Goal: Task Accomplishment & Management: Use online tool/utility

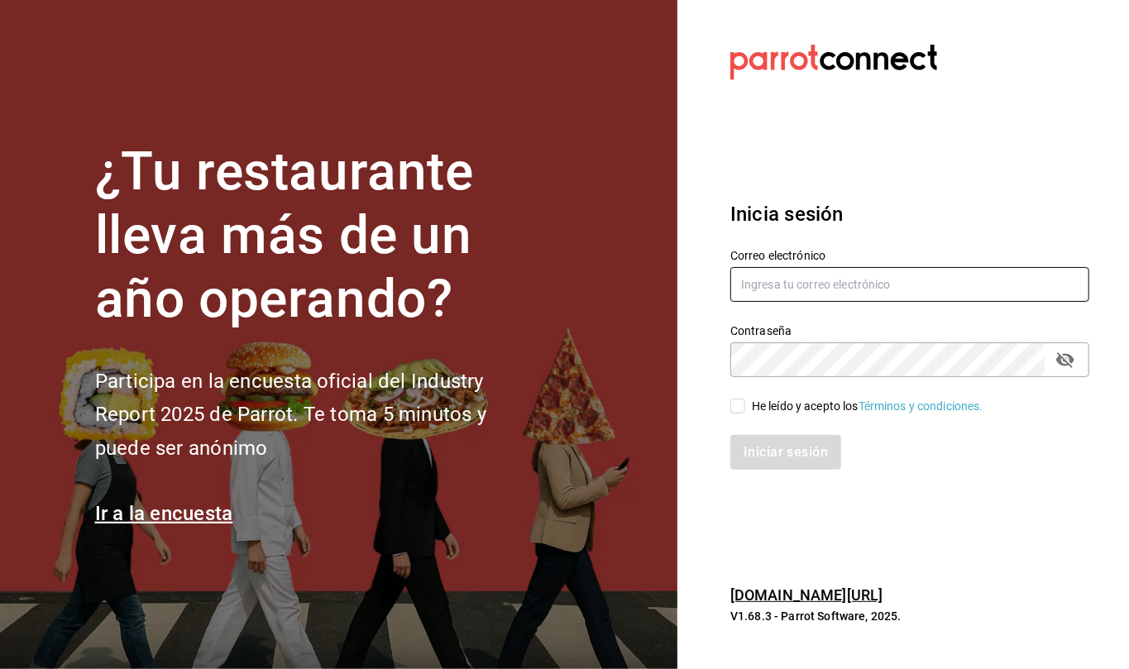
click at [792, 280] on input "text" at bounding box center [909, 284] width 359 height 35
type input "C"
type input "callejongourmet@gmail.com"
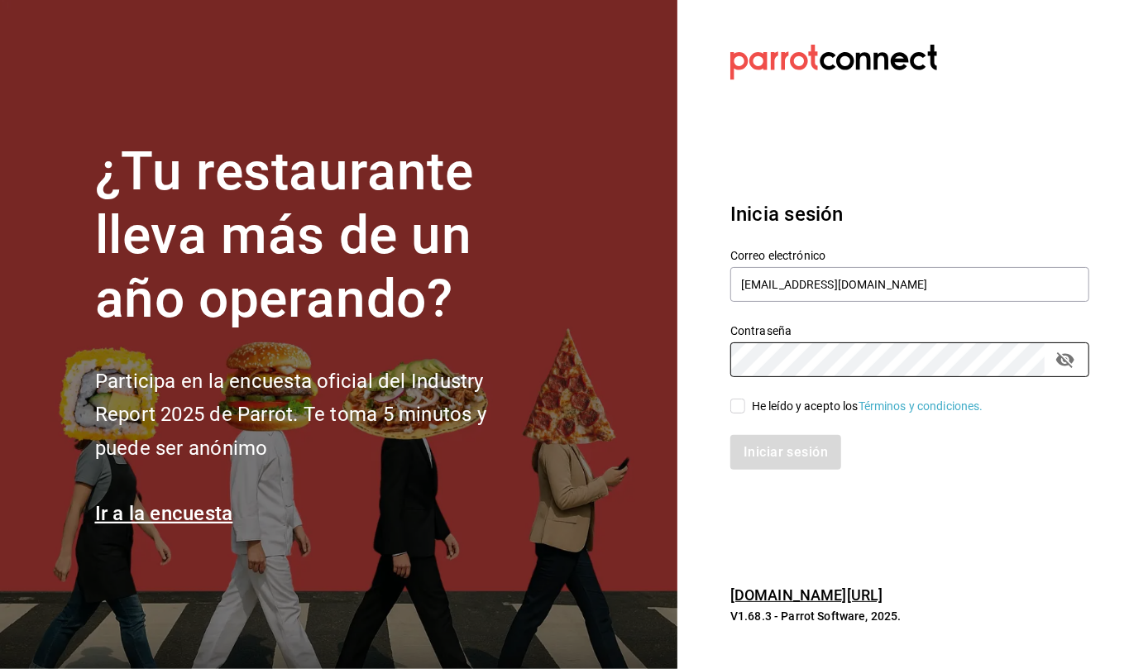
click at [732, 411] on input "He leído y acepto los Términos y condiciones." at bounding box center [737, 406] width 15 height 15
checkbox input "true"
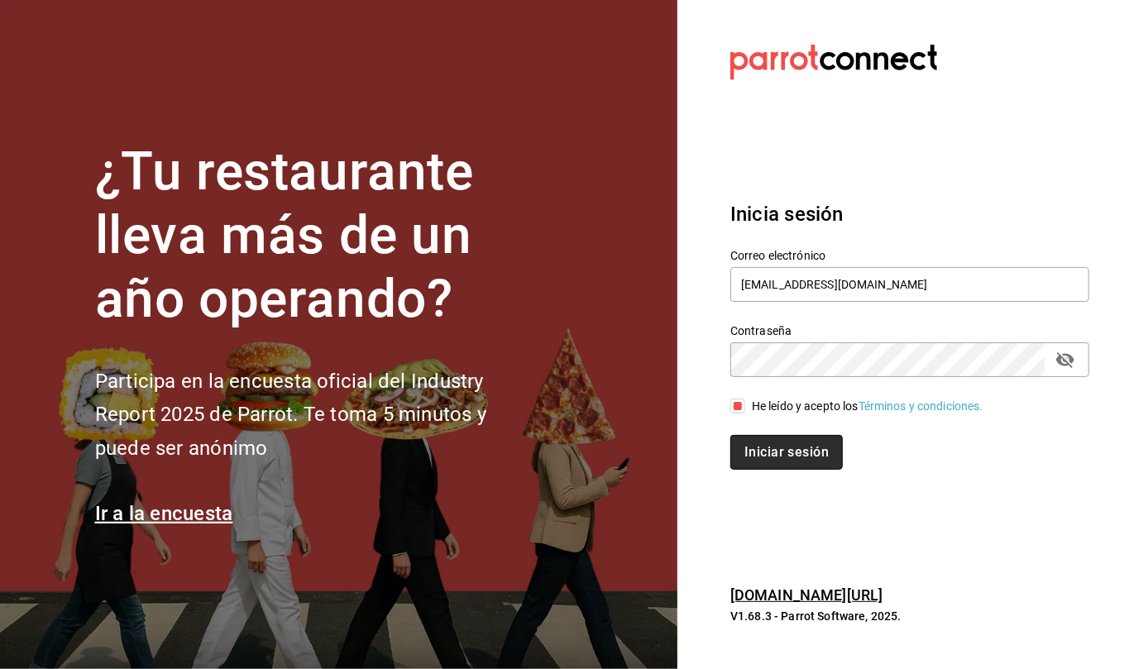
click at [778, 447] on button "Iniciar sesión" at bounding box center [786, 452] width 112 height 35
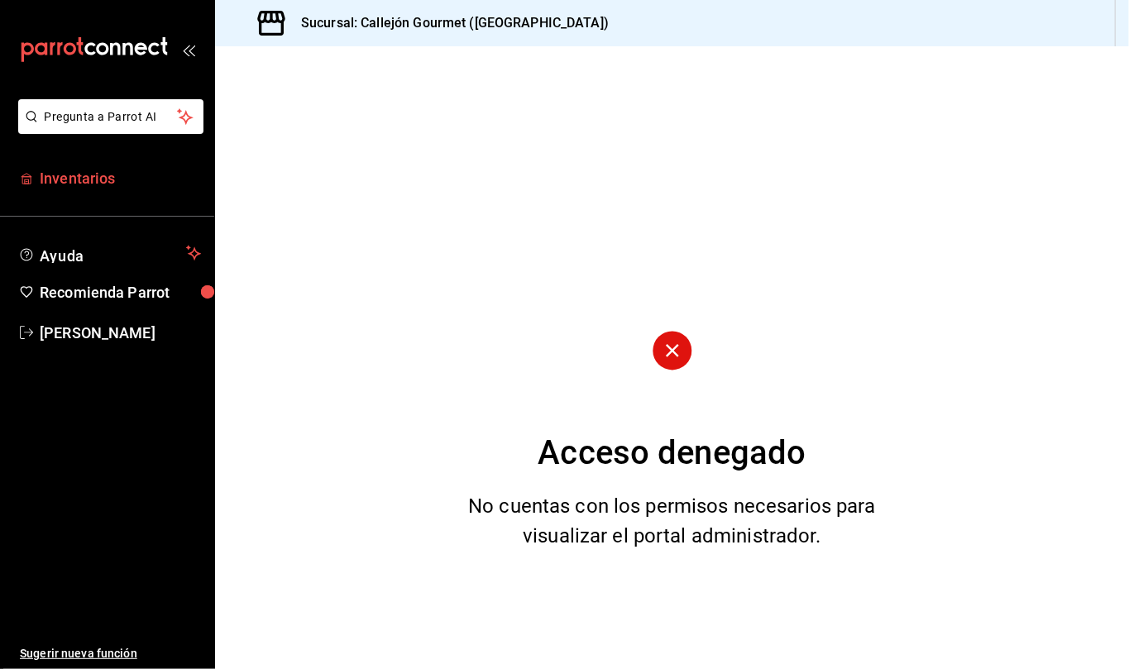
click at [99, 173] on span "Inventarios" at bounding box center [120, 178] width 161 height 22
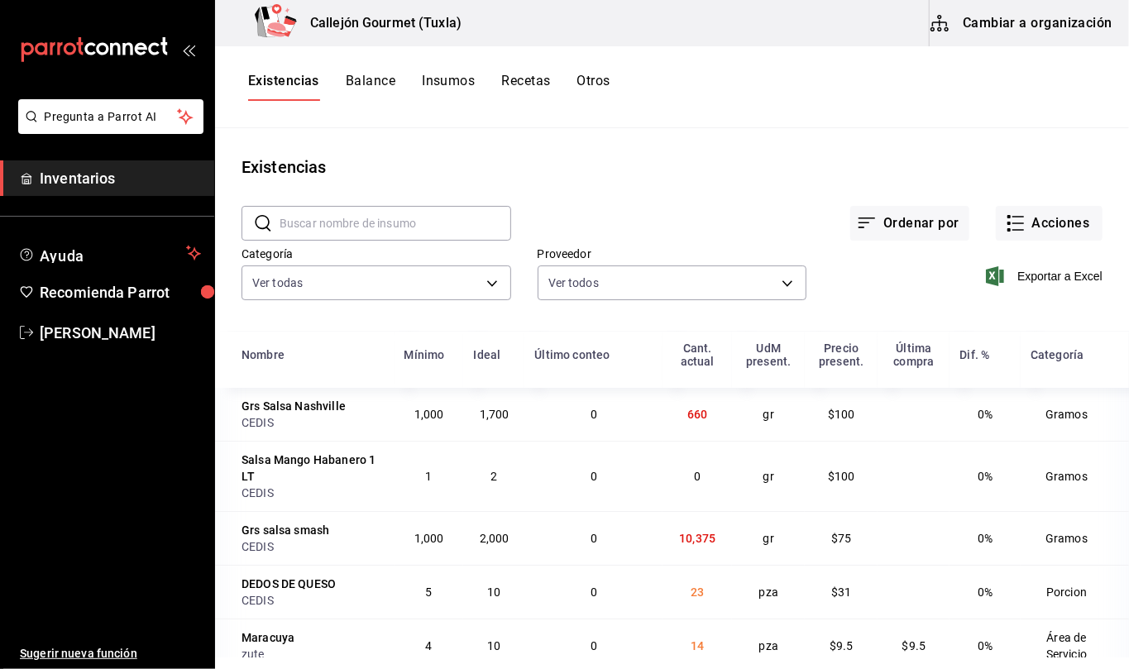
click at [601, 77] on button "Otros" at bounding box center [593, 87] width 33 height 28
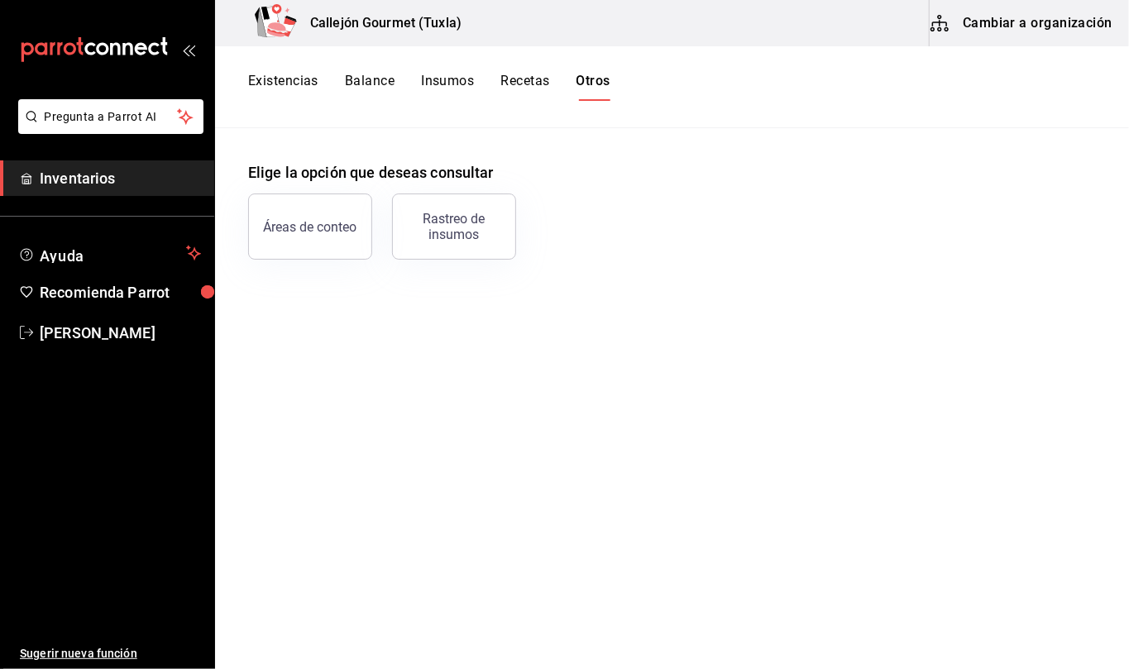
drag, startPoint x: 448, startPoint y: 232, endPoint x: 457, endPoint y: 229, distance: 8.9
click at [453, 230] on div "Rastreo de insumos" at bounding box center [454, 226] width 103 height 31
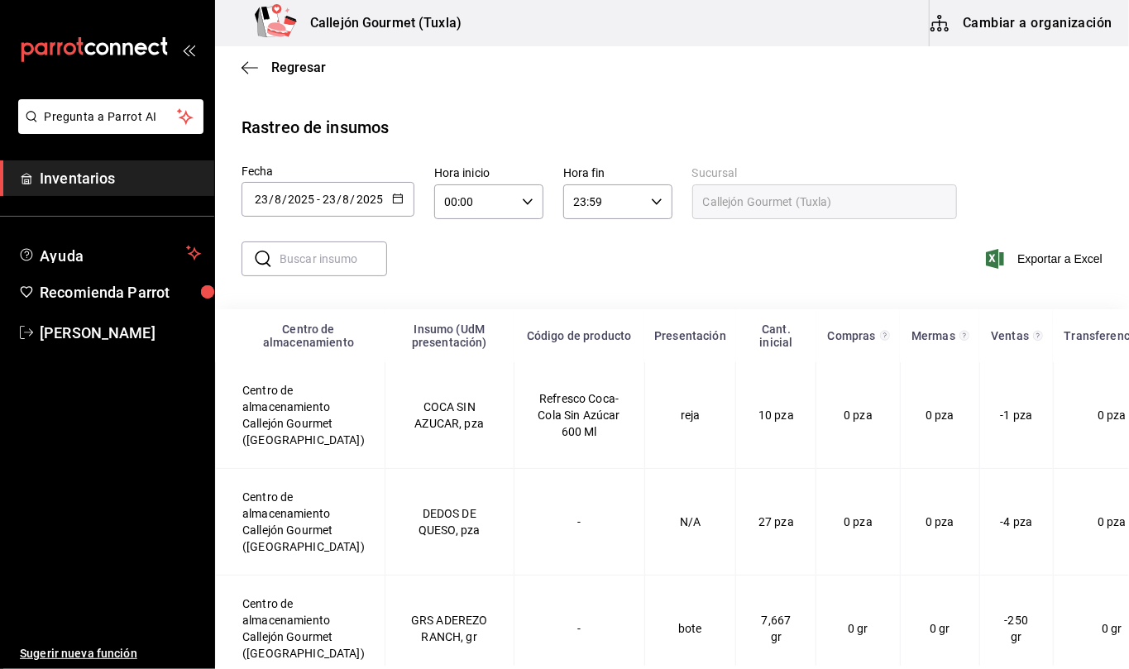
click at [404, 199] on div "[DATE] [DATE] - [DATE] [DATE]" at bounding box center [328, 199] width 173 height 35
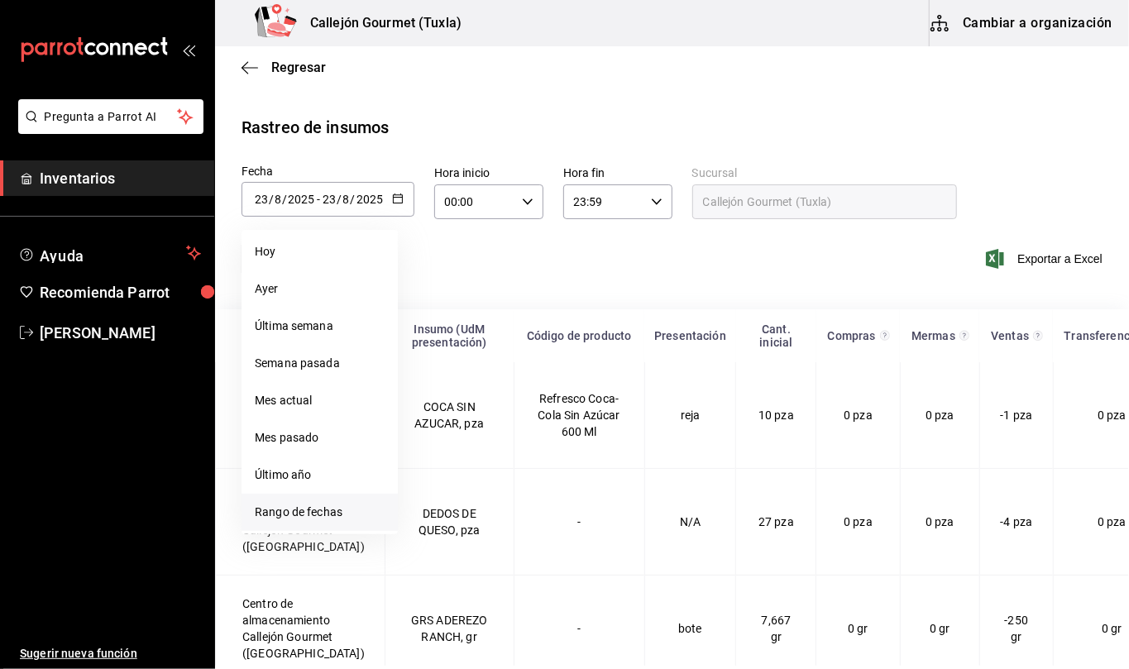
click at [333, 510] on li "Rango de fechas" at bounding box center [320, 512] width 156 height 37
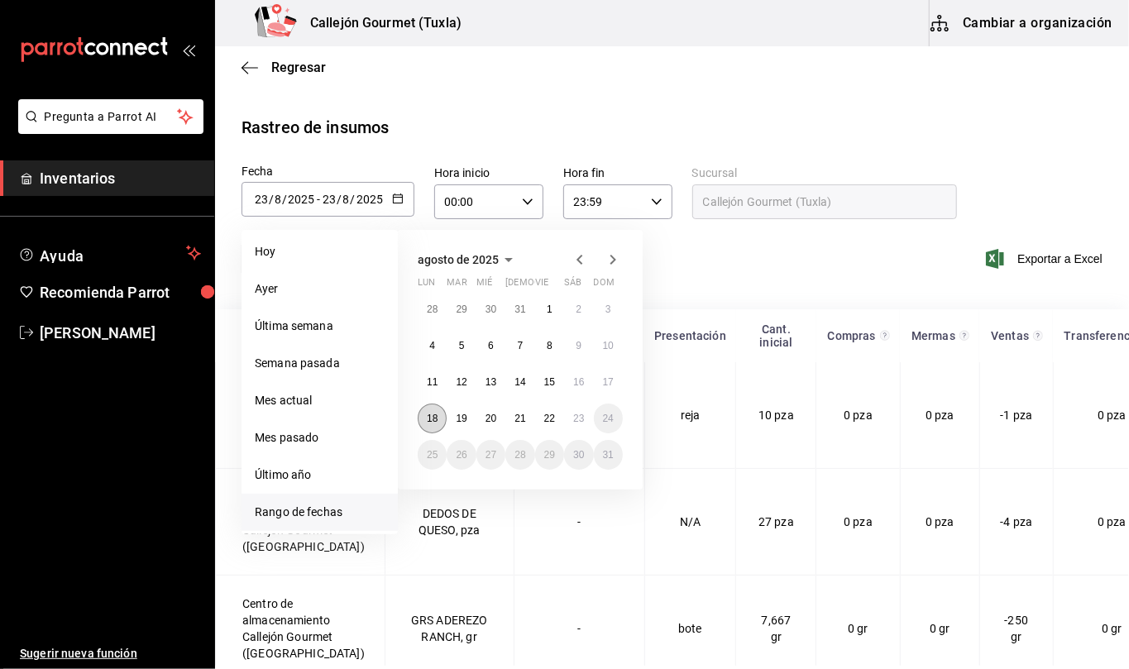
click at [432, 414] on abbr "18" at bounding box center [432, 419] width 11 height 12
drag, startPoint x: 435, startPoint y: 412, endPoint x: 460, endPoint y: 412, distance: 24.8
click at [460, 412] on div "28 29 30 31 1 2 3 4 5 6 7 8 9 10 11 12 13 14 15 16 17 18 19 20 21 22 23 24 25 2…" at bounding box center [520, 381] width 205 height 175
click at [460, 413] on abbr "19" at bounding box center [461, 419] width 11 height 12
type input "[DATE]"
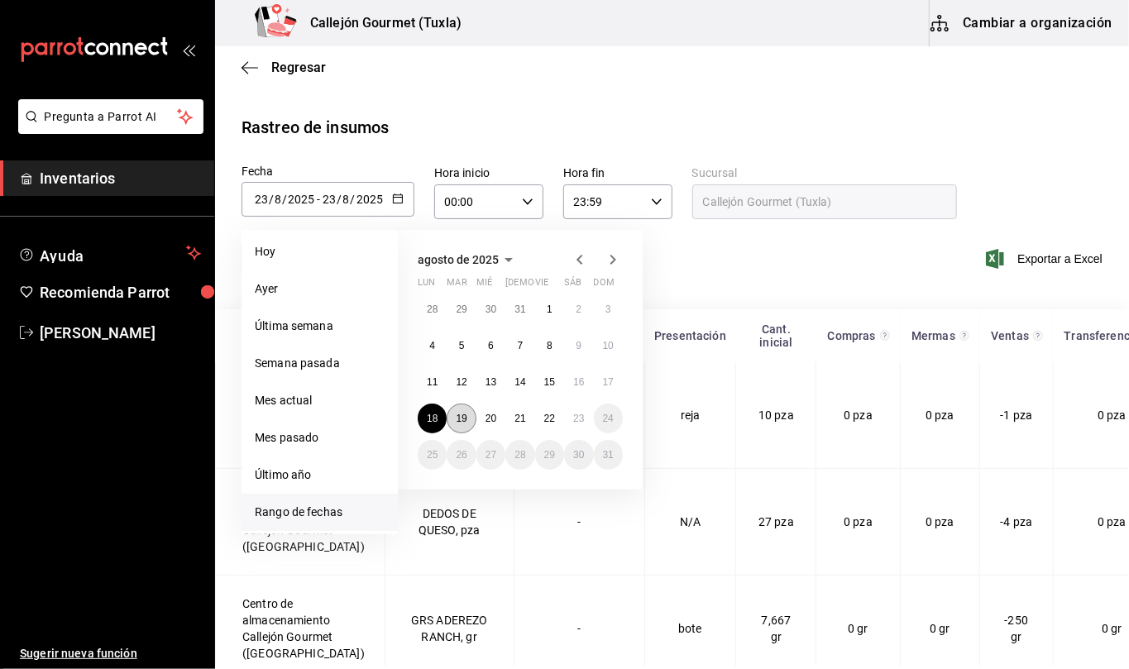
type input "18"
type input "[DATE]"
type input "19"
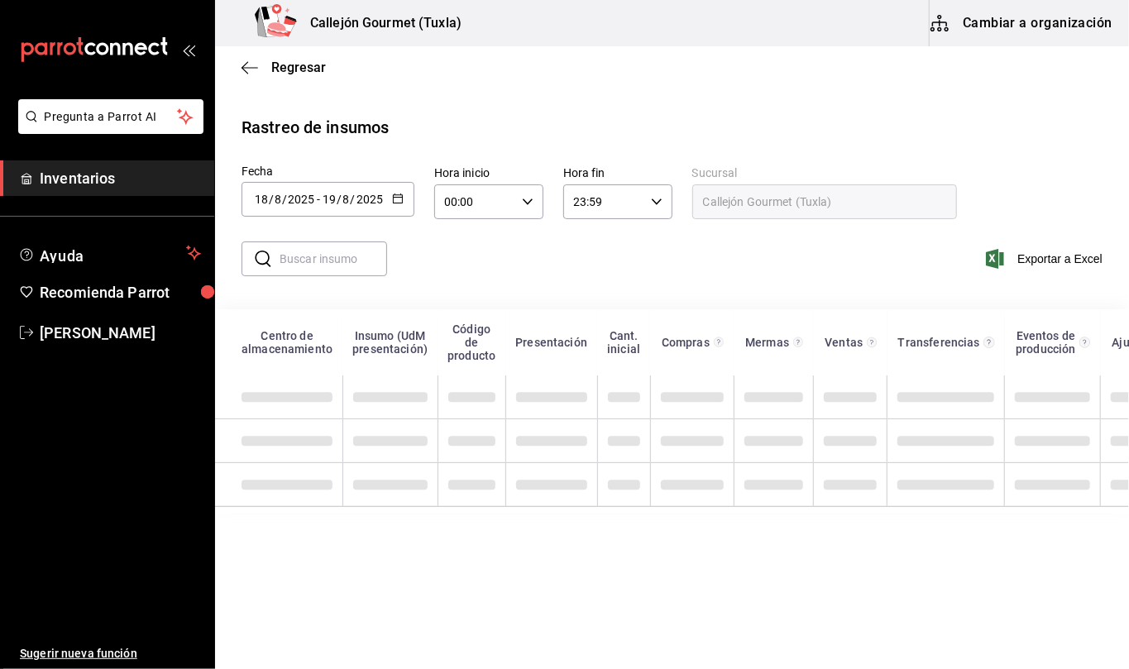
click at [316, 262] on input "text" at bounding box center [334, 258] width 108 height 33
type input "q"
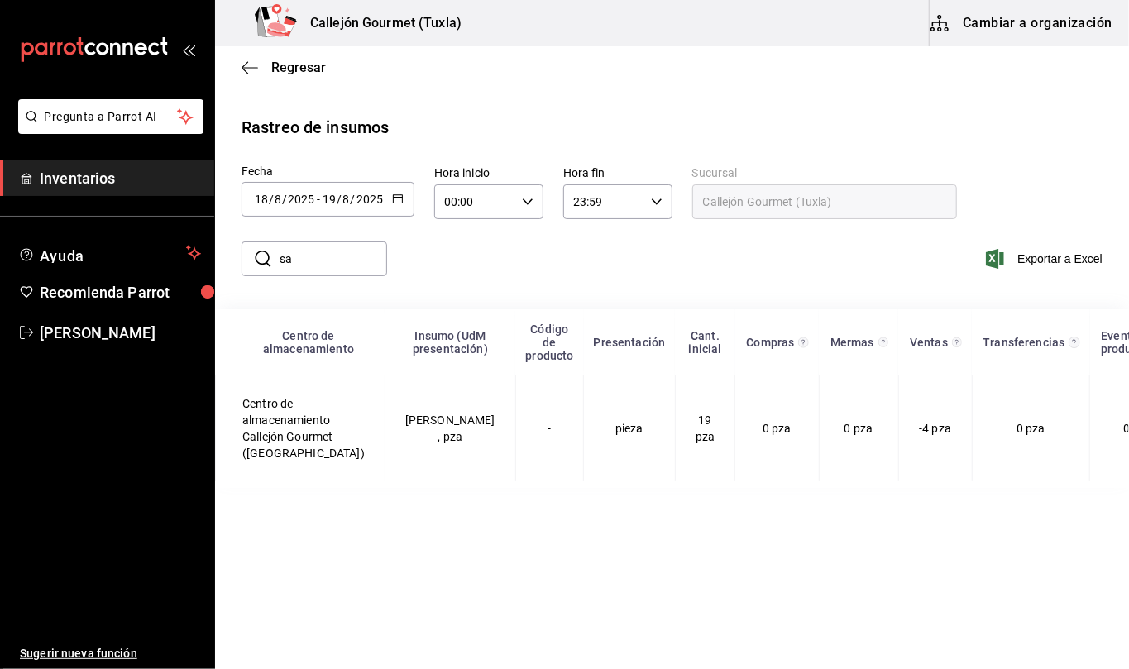
type input "s"
type input "c"
type input "p"
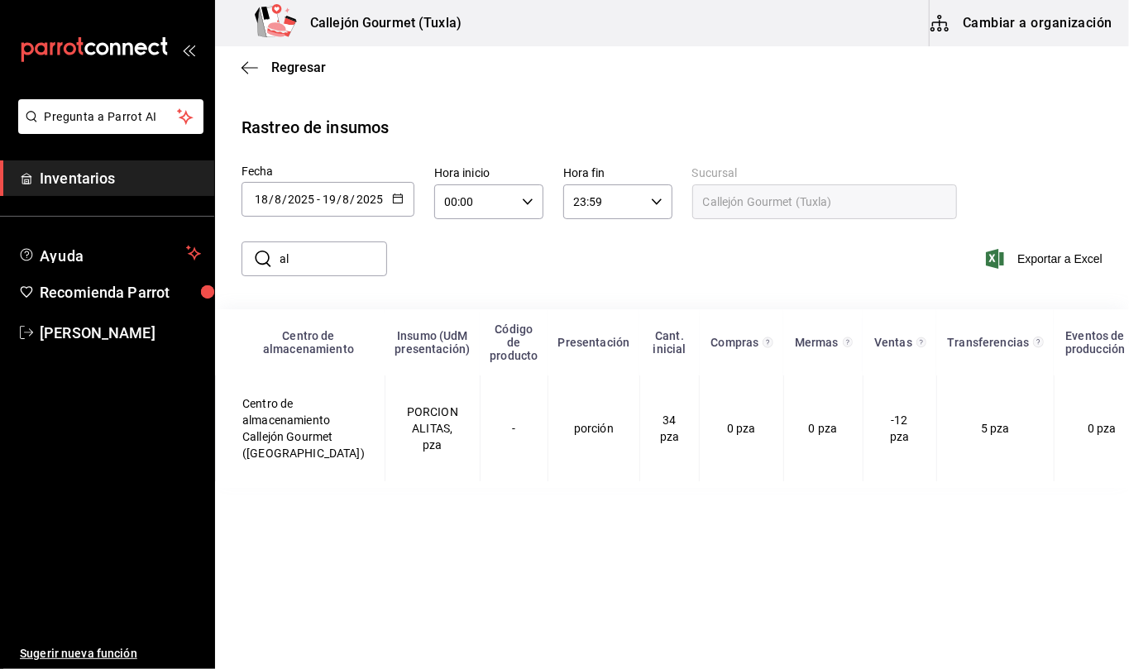
type input "a"
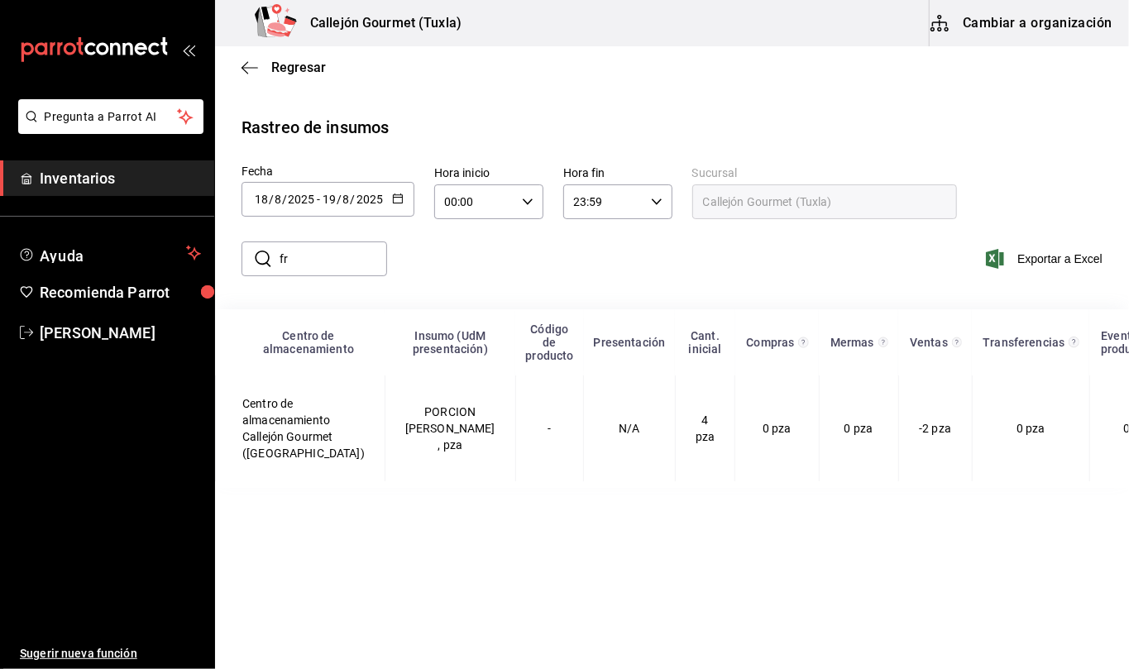
type input "f"
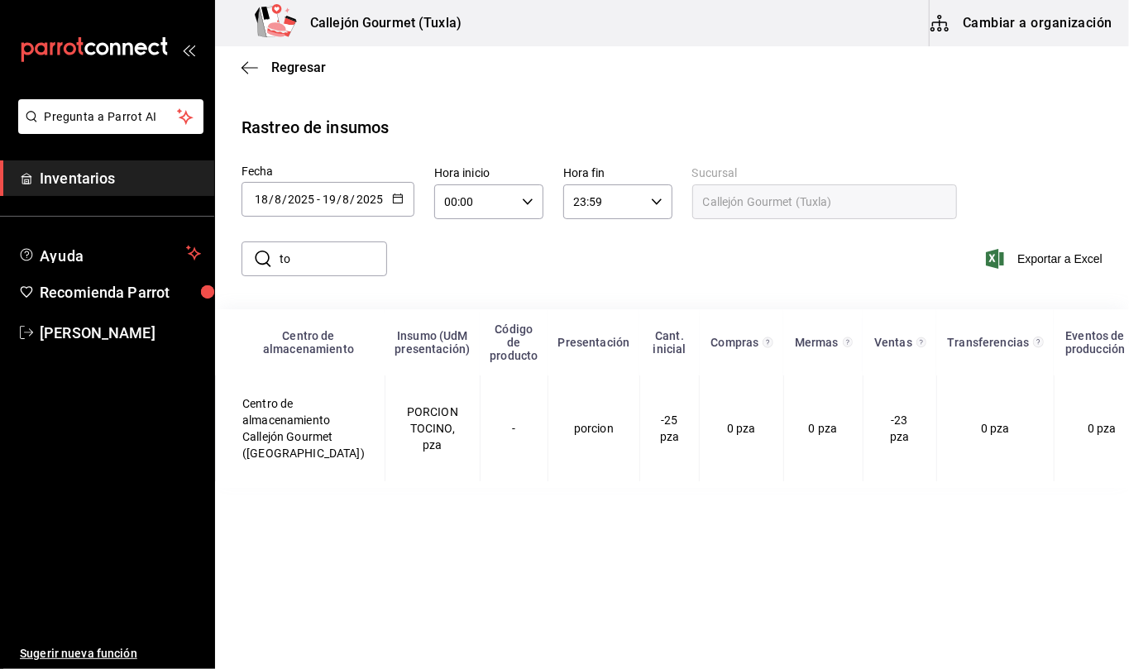
type input "t"
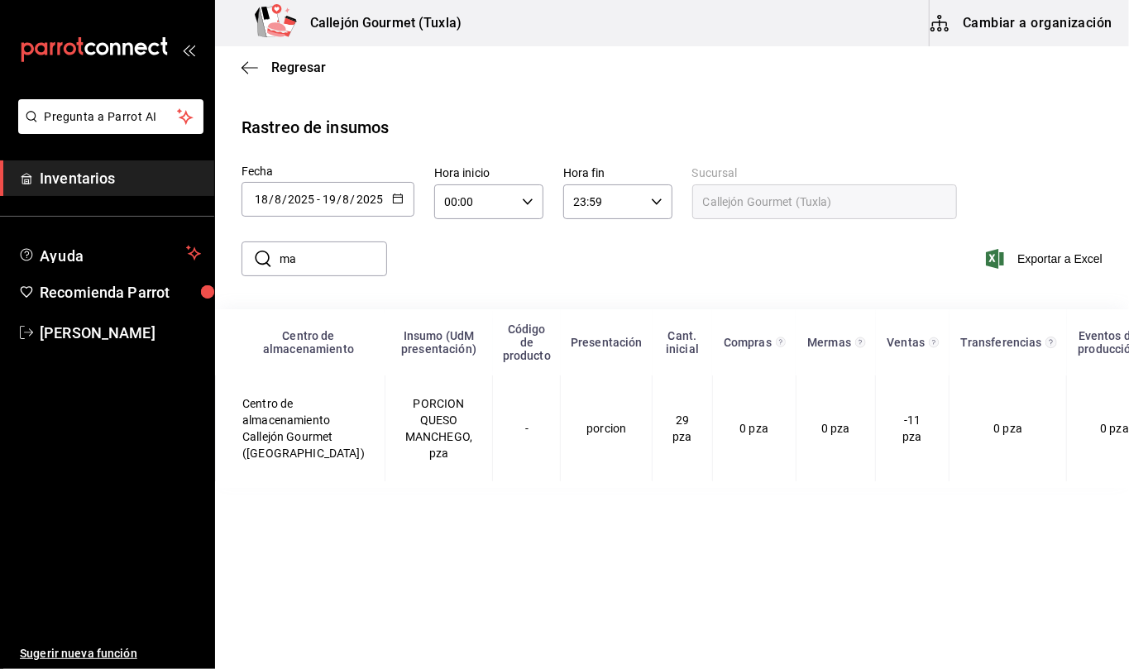
type input "m"
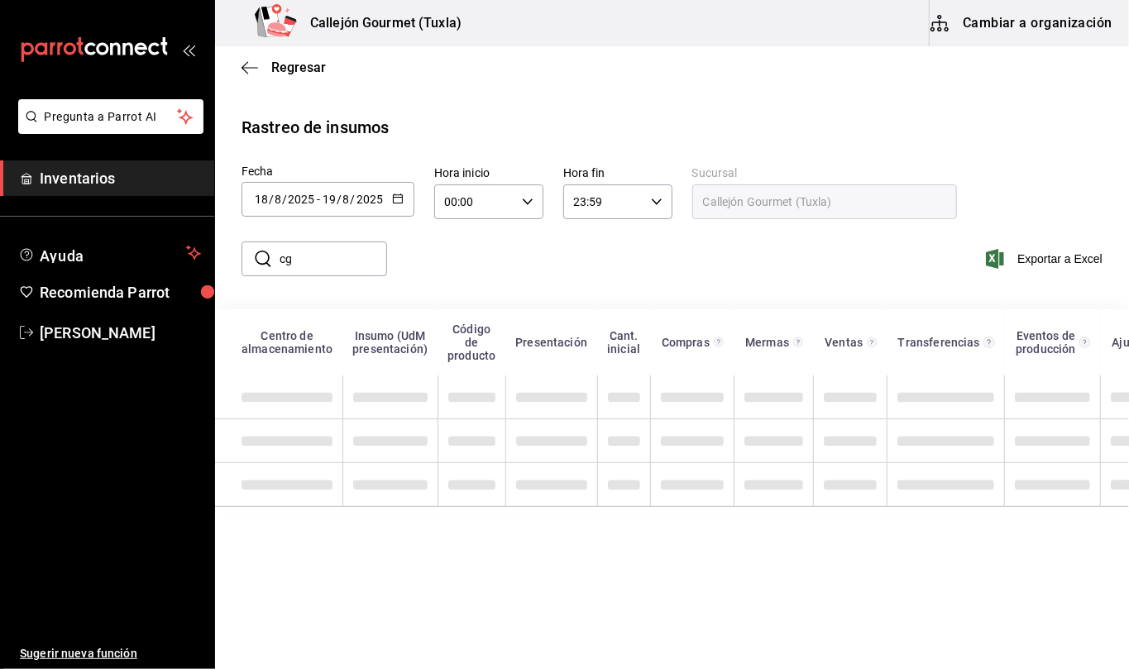
type input "c"
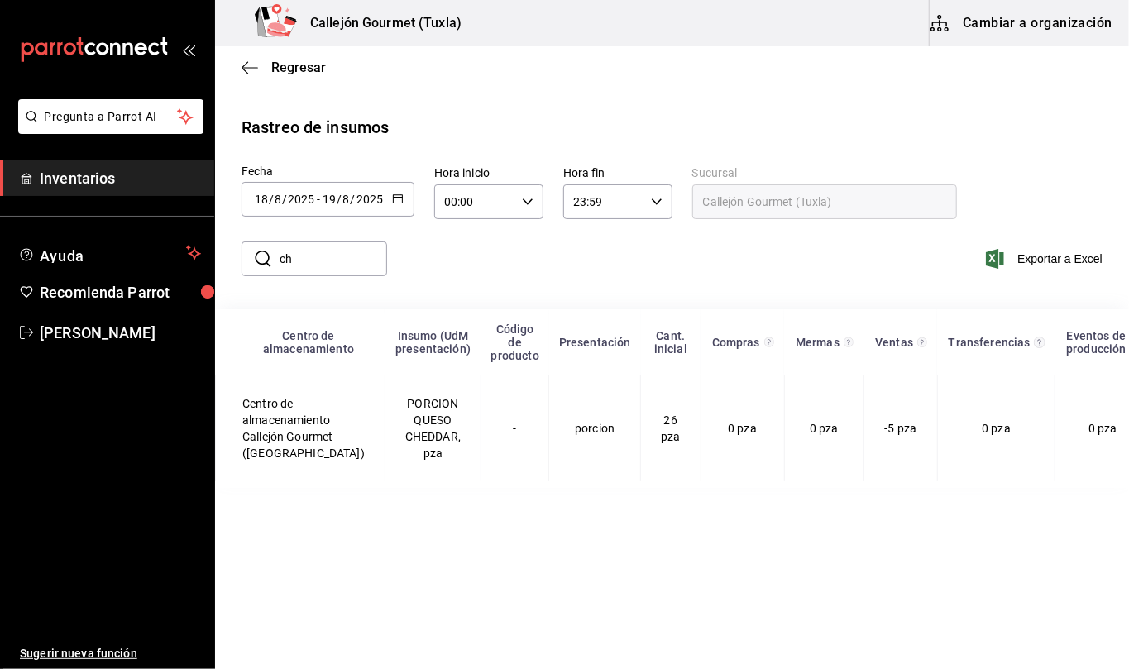
type input "c"
type input "p"
type input "c"
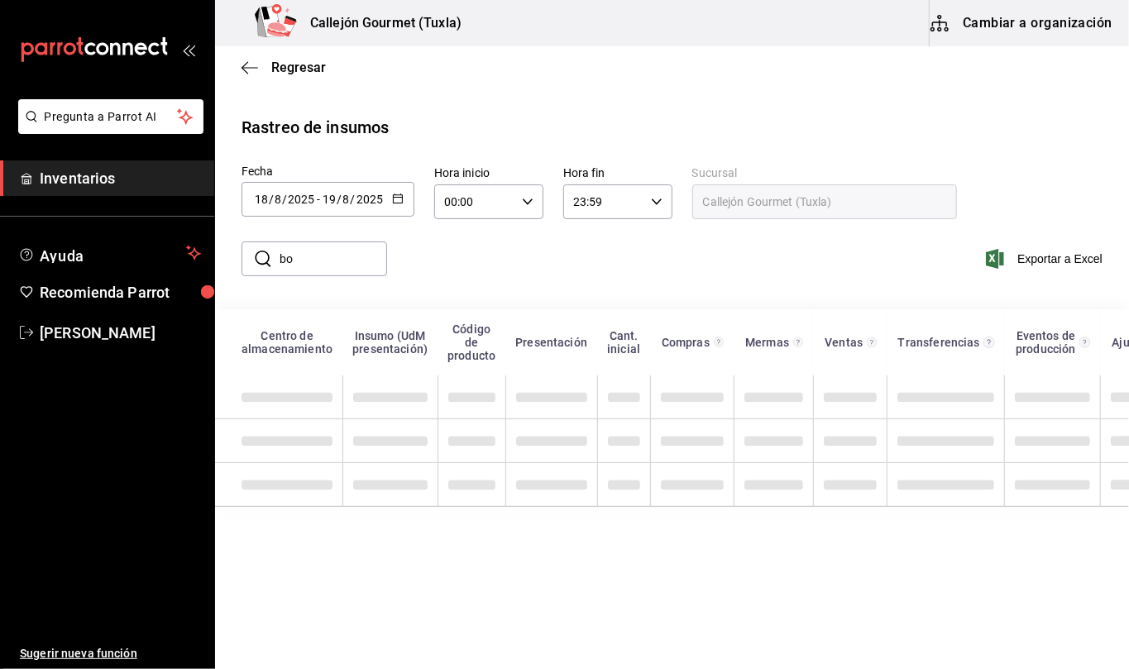
type input "b"
type input "dedos"
